Goal: Task Accomplishment & Management: Manage account settings

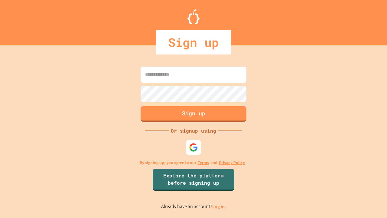
click at [220, 206] on link "Log in." at bounding box center [219, 206] width 14 height 6
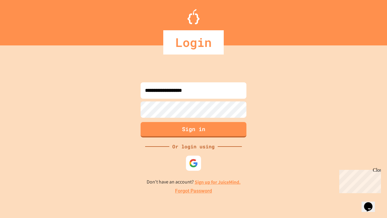
type input "**********"
